Goal: Task Accomplishment & Management: Manage account settings

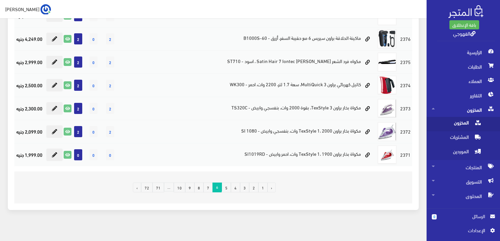
scroll to position [428, 0]
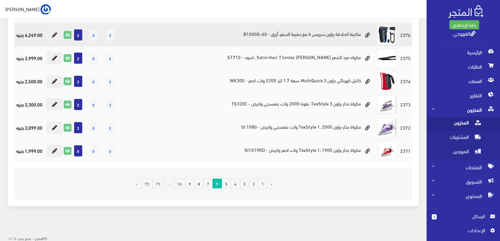
click at [351, 32] on td "ماكينة الحلاقة براون سيريس 6 مع حقيبة السفر، أزرق - 60-B1000S" at bounding box center [268, 34] width 215 height 23
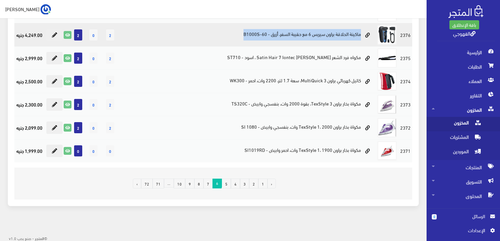
click at [351, 32] on td "ماكينة الحلاقة براون سيريس 6 مع حقيبة السفر، أزرق - 60-B1000S" at bounding box center [268, 34] width 215 height 23
copy tr "ماكينة الحلاقة براون سيريس 6 مع حقيبة السفر، أزرق - 60-B1000S"
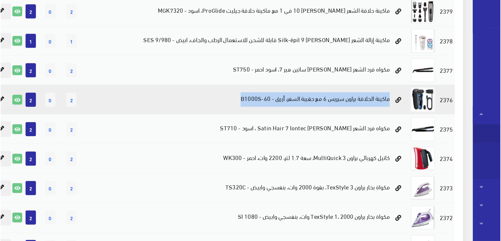
scroll to position [366, 0]
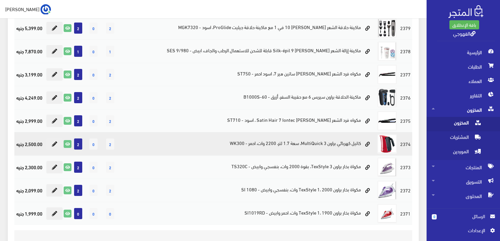
click at [337, 134] on td "كاتيل كهربائي براون MultiQuick 3، سعة 1.7 لتر، 2200 وات، احمر - WK300" at bounding box center [268, 143] width 215 height 23
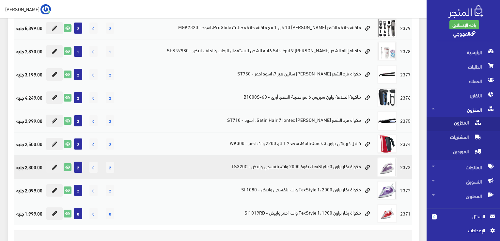
click at [82, 164] on span "2" at bounding box center [78, 167] width 8 height 11
click at [57, 165] on icon at bounding box center [54, 167] width 5 height 5
type input "2"
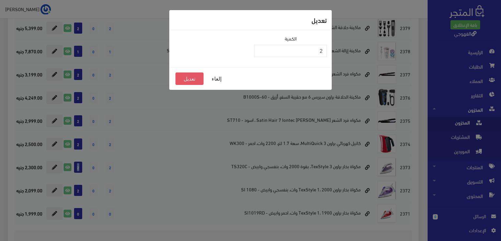
click at [192, 80] on button "تعديل" at bounding box center [190, 78] width 28 height 12
